Goal: Transaction & Acquisition: Purchase product/service

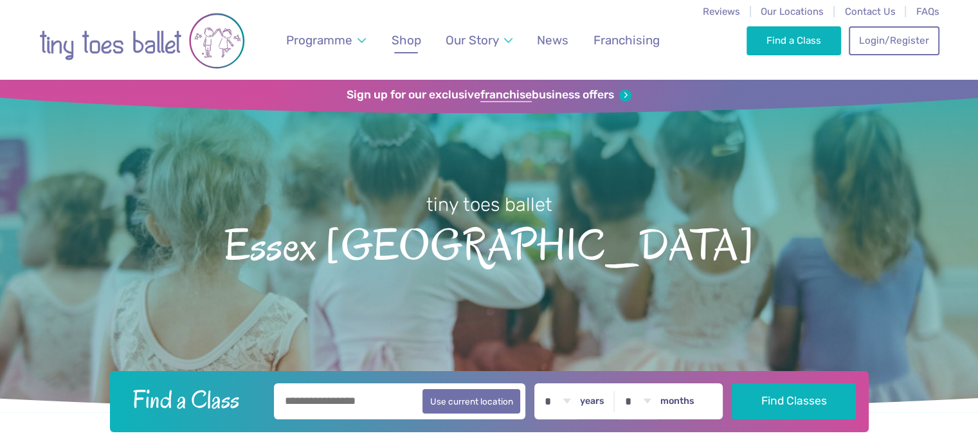
click at [418, 37] on span "Shop" at bounding box center [407, 40] width 30 height 15
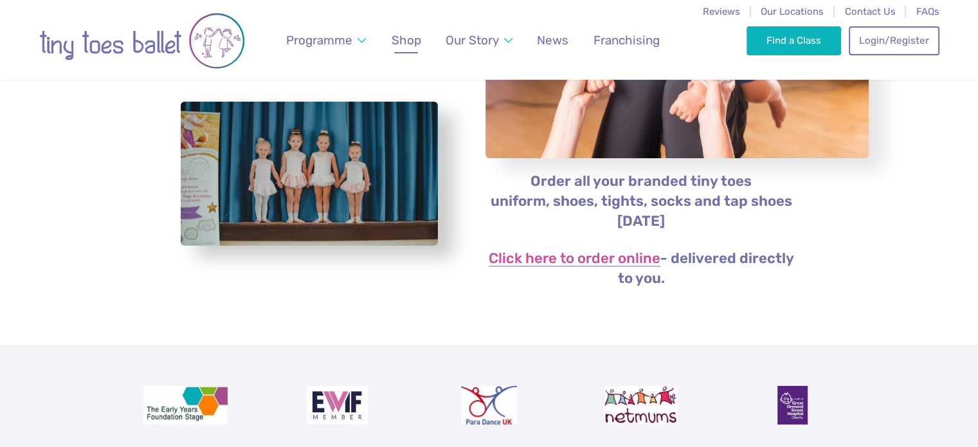
scroll to position [214, 0]
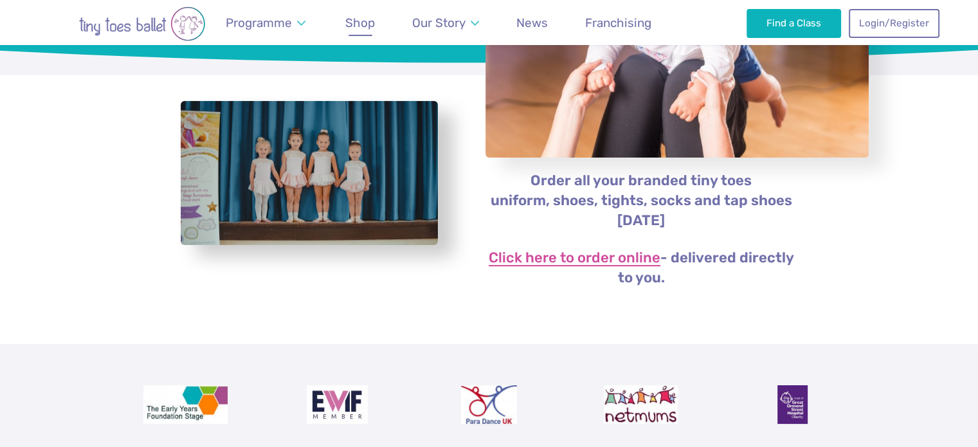
click at [615, 257] on link "Click here to order online" at bounding box center [575, 258] width 172 height 15
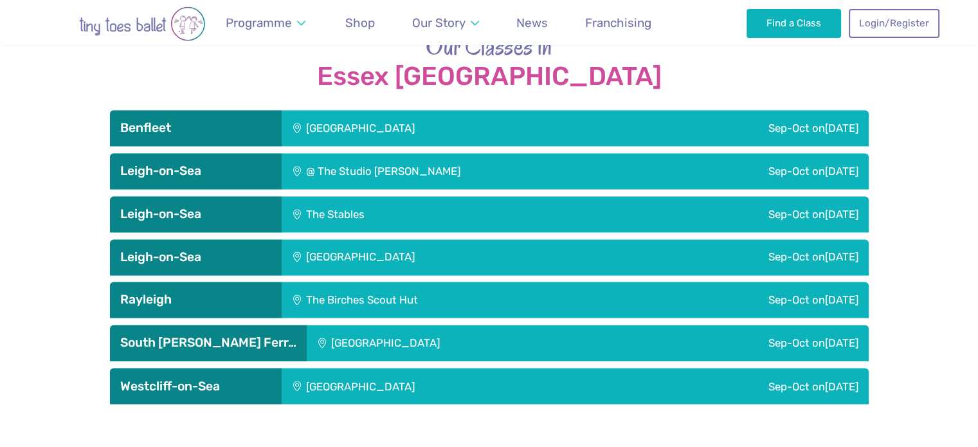
scroll to position [2087, 0]
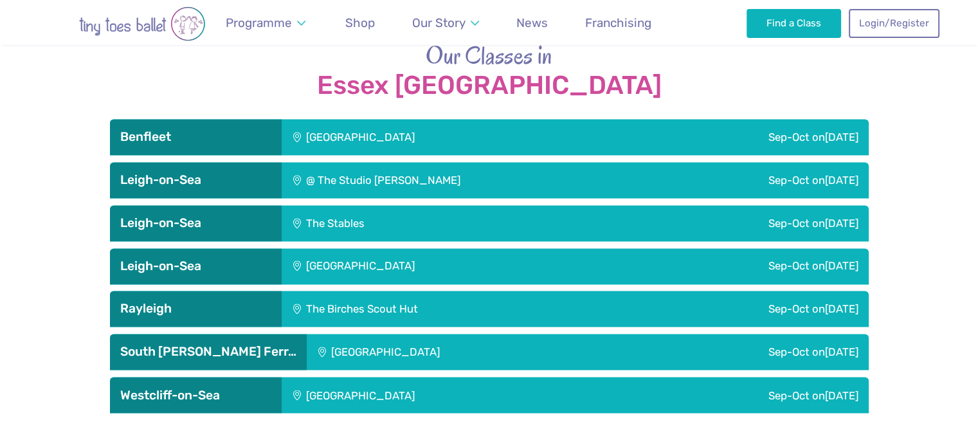
click at [230, 172] on h3 "Leigh-on-Sea" at bounding box center [195, 179] width 151 height 15
